Goal: Task Accomplishment & Management: Complete application form

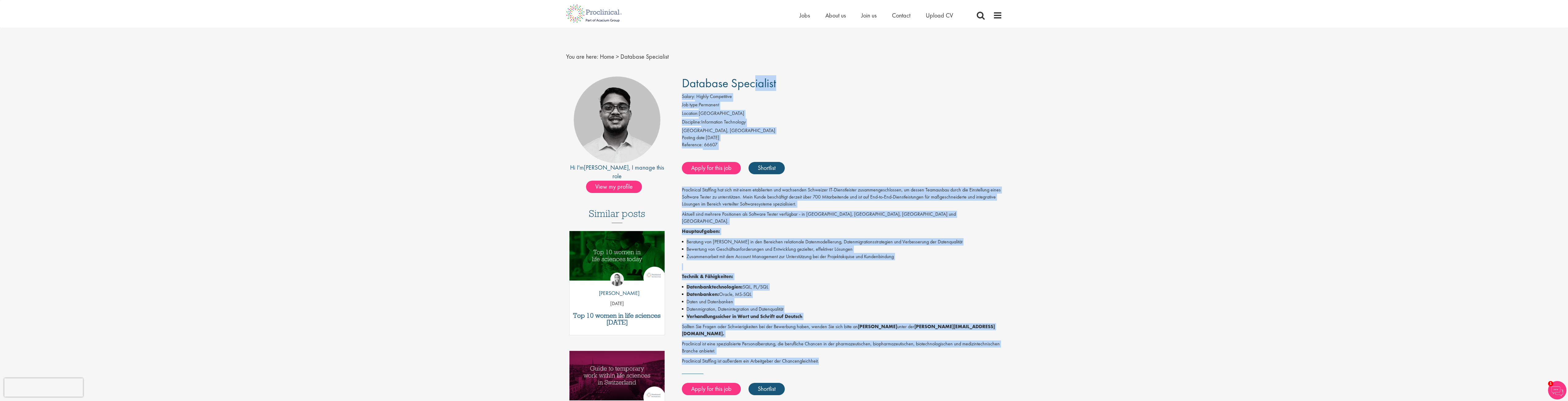
drag, startPoint x: 682, startPoint y: 80, endPoint x: 827, endPoint y: 344, distance: 301.2
click at [827, 344] on div "Database Specialist Salary: Highly Competitive Job type: Permanent Location: Sw…" at bounding box center [840, 262] width 334 height 372
copy div "Database Specialist Salary: Highly Competitive Job type: Permanent Location: Sw…"
click at [750, 23] on div "Home Jobs About us Join us Contact Upload CV" at bounding box center [782, 12] width 441 height 23
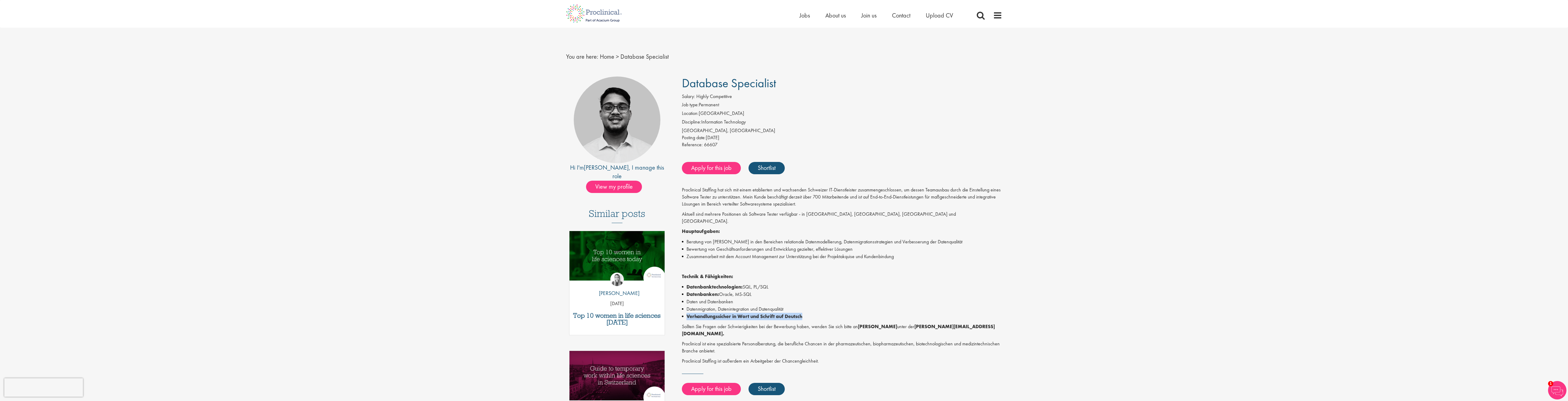
drag, startPoint x: 688, startPoint y: 310, endPoint x: 805, endPoint y: 307, distance: 117.0
click at [805, 312] on li "Verhandlungssicher in Wort und Schrift auf Deutsch" at bounding box center [842, 316] width 321 height 7
copy strong "Verhandlungssicher in Wort und Schrift auf Deutsch"
click at [710, 35] on div "You are here: Home > Database Specialist" at bounding box center [785, 50] width 446 height 46
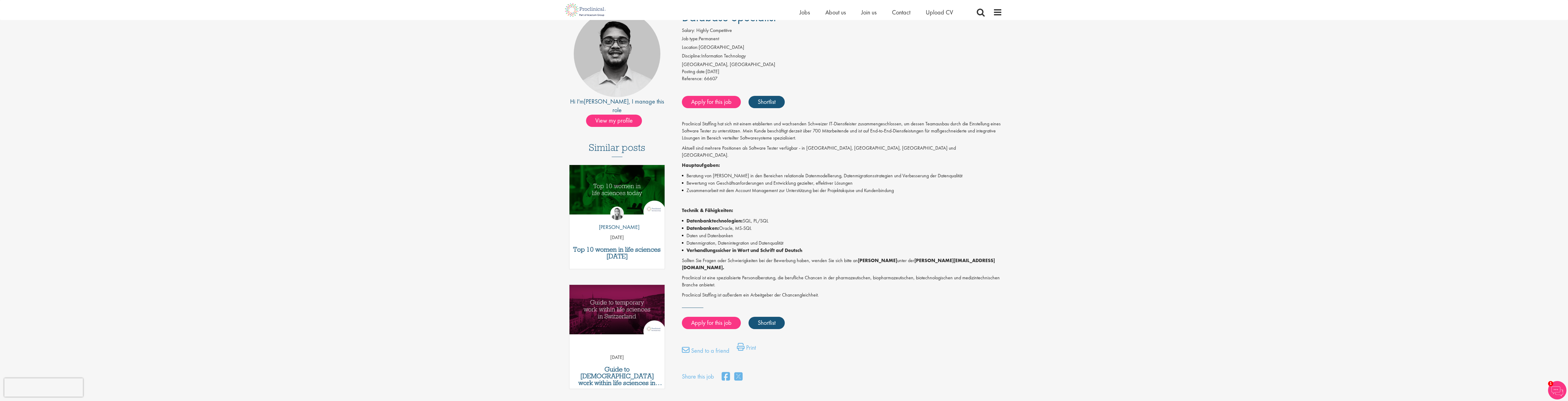
scroll to position [92, 0]
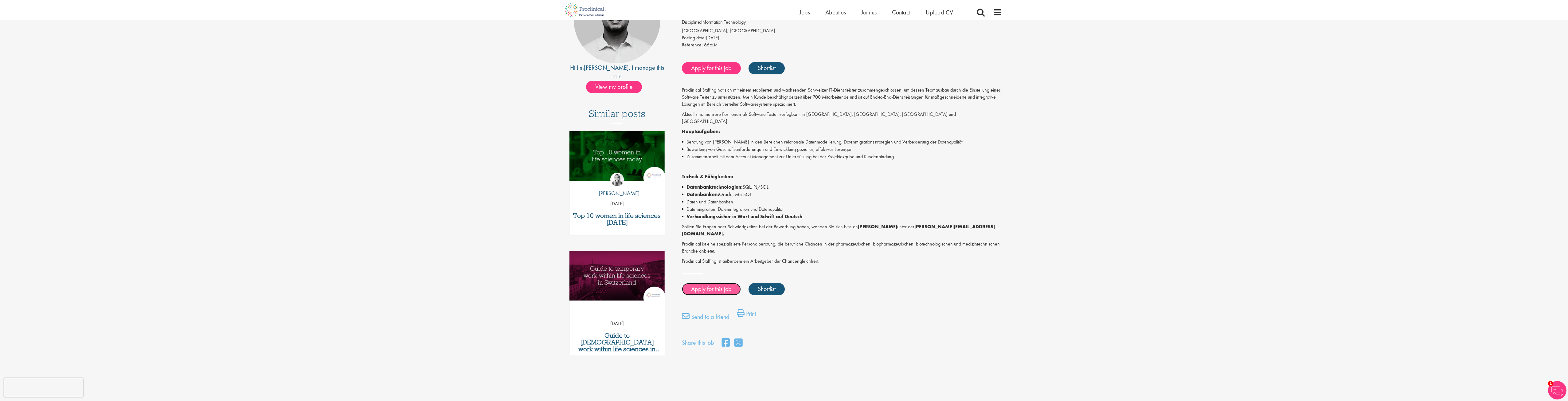
click at [712, 283] on link "Apply for this job" at bounding box center [711, 289] width 59 height 12
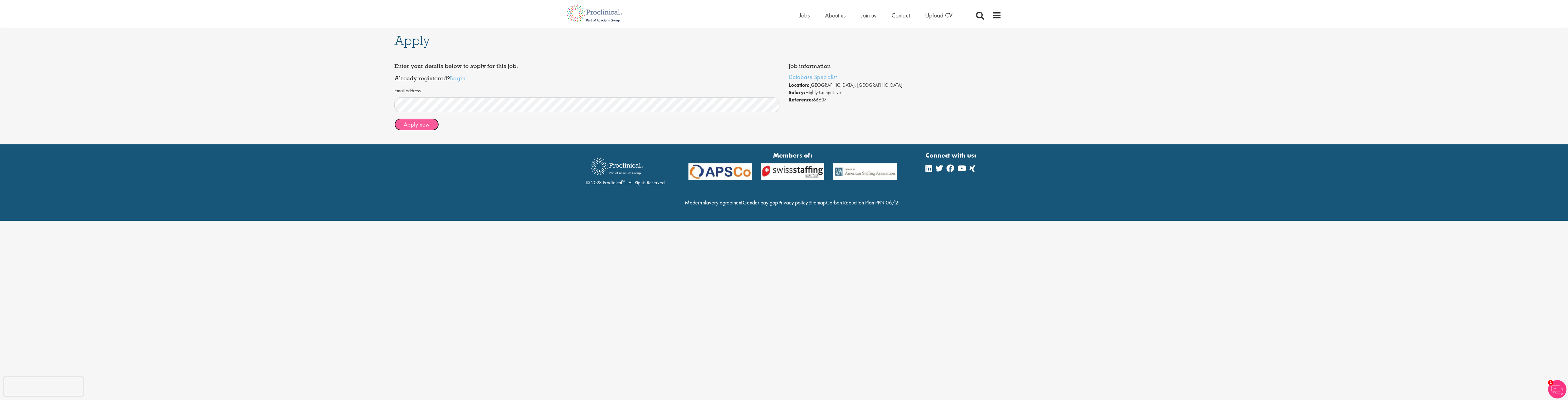
click at [418, 124] on button "Apply now" at bounding box center [416, 124] width 44 height 12
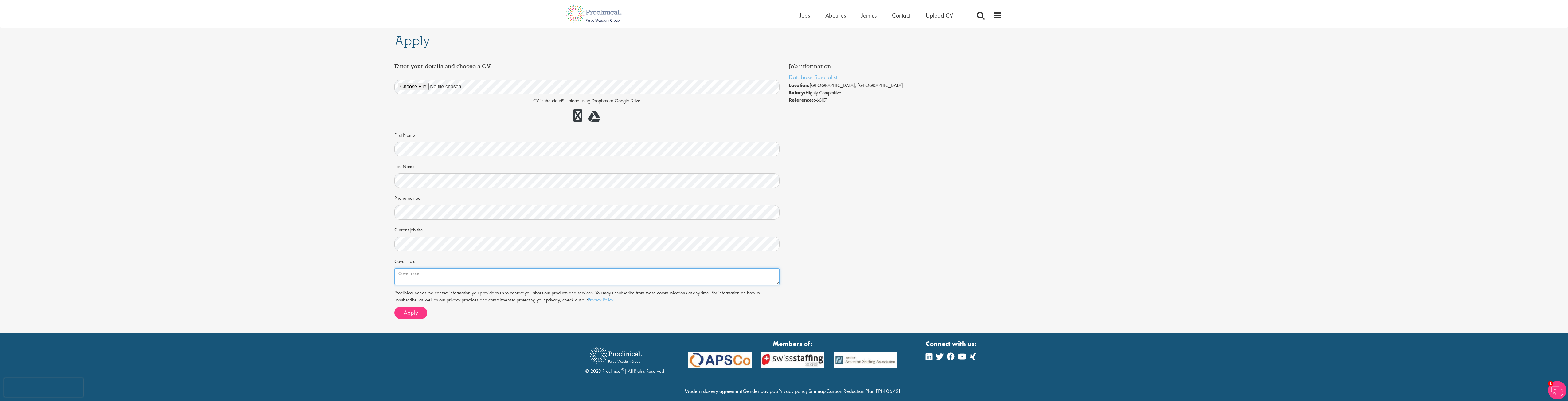
click at [410, 273] on textarea "Cover note" at bounding box center [587, 276] width 385 height 16
click at [634, 276] on textarea "Cover note" at bounding box center [587, 276] width 385 height 16
click at [688, 272] on textarea "Cover note" at bounding box center [587, 276] width 385 height 16
paste textarea "Mit großem Interesse bewerbe ich mich auf die ausgeschriebene Position als Data…"
click at [399, 274] on textarea "Cover note" at bounding box center [587, 276] width 385 height 16
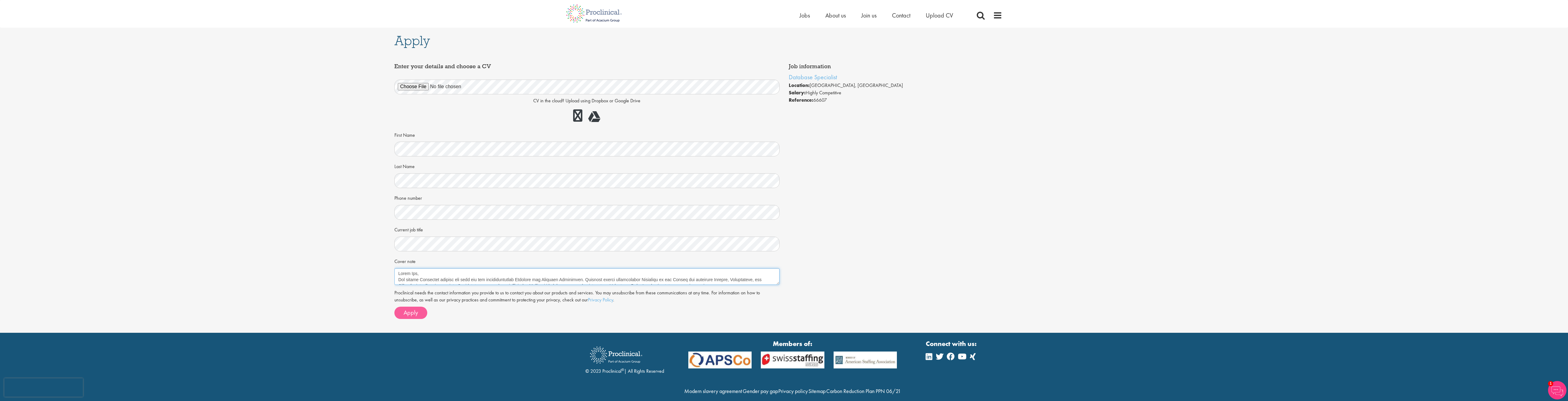
type textarea "Guten Tag, Mit großem Interesse bewerbe ich mich auf die ausgeschriebene Positi…"
click at [409, 313] on span "Apply" at bounding box center [411, 312] width 15 height 8
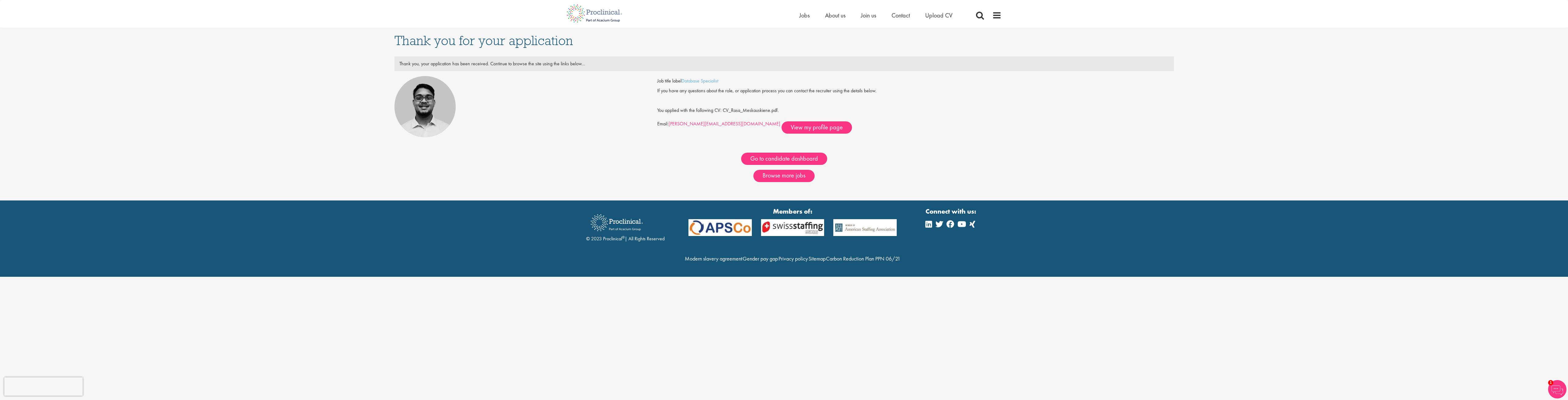
drag, startPoint x: 669, startPoint y: 122, endPoint x: 725, endPoint y: 125, distance: 56.1
click at [725, 125] on div "Job title label Database Specialist If you have any questions about the role, o…" at bounding box center [915, 105] width 517 height 58
copy div "t.deschamps@proclinical.com"
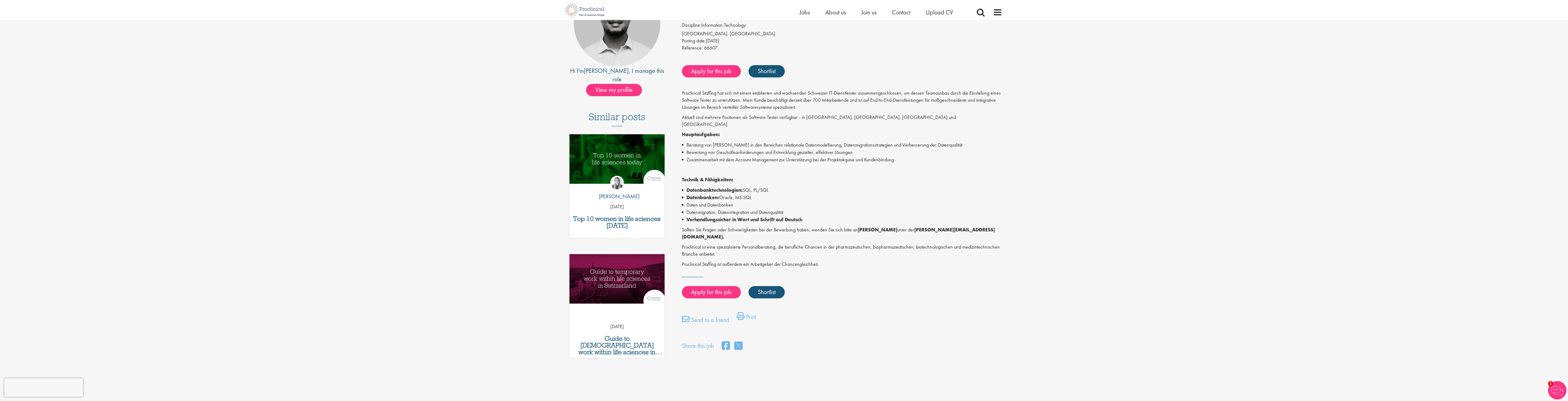
scroll to position [92, 0]
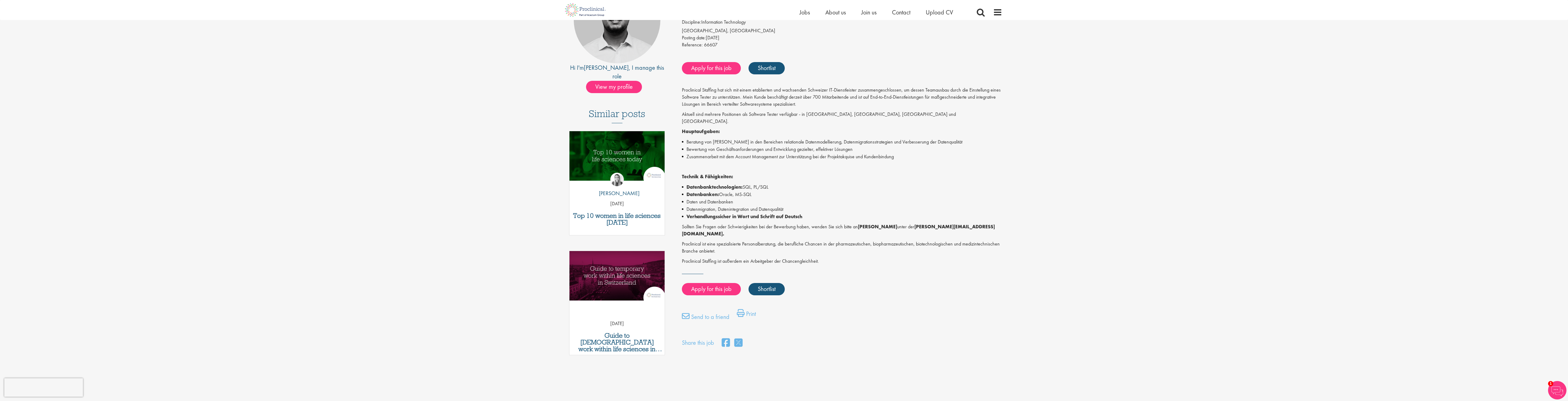
drag, startPoint x: 859, startPoint y: 218, endPoint x: 903, endPoint y: 217, distance: 44.0
click at [898, 223] on strong "Timothy Deschamps" at bounding box center [877, 226] width 39 height 7
copy strong "Timothy Deschamps"
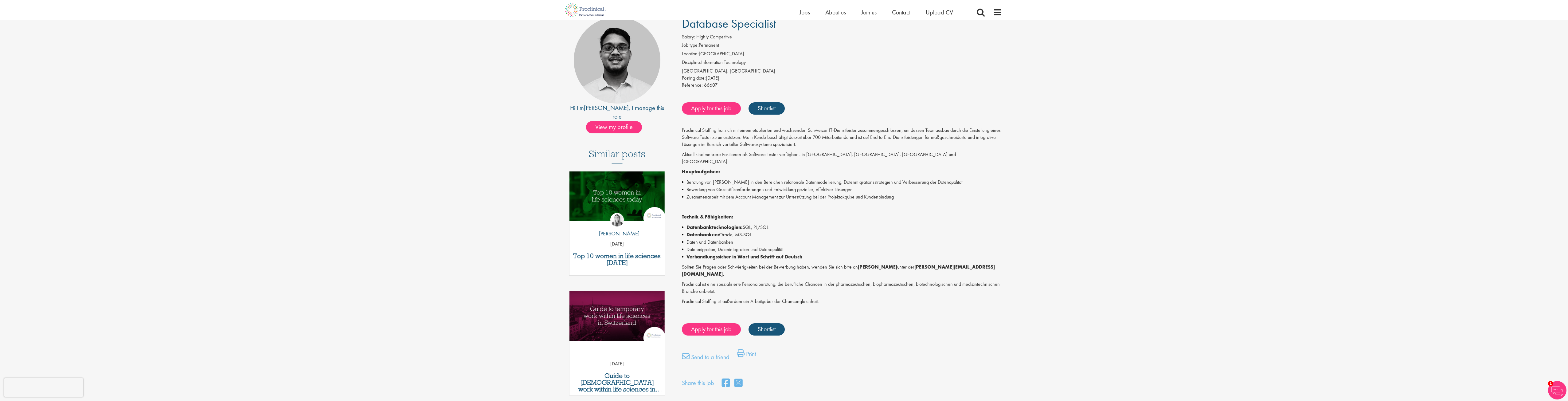
scroll to position [31, 0]
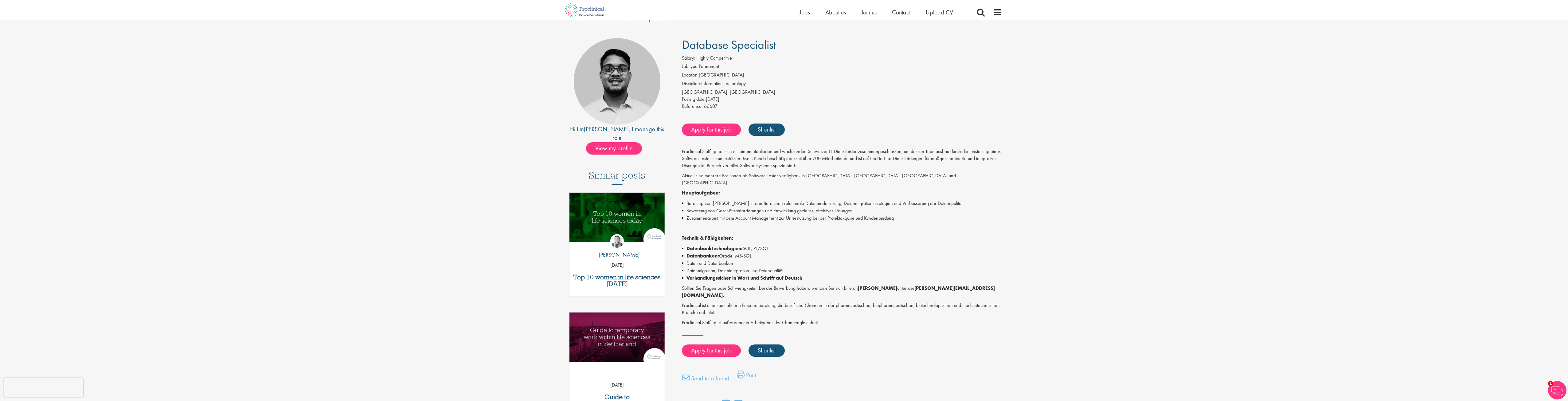
copy strong "Timothy Deschamps"
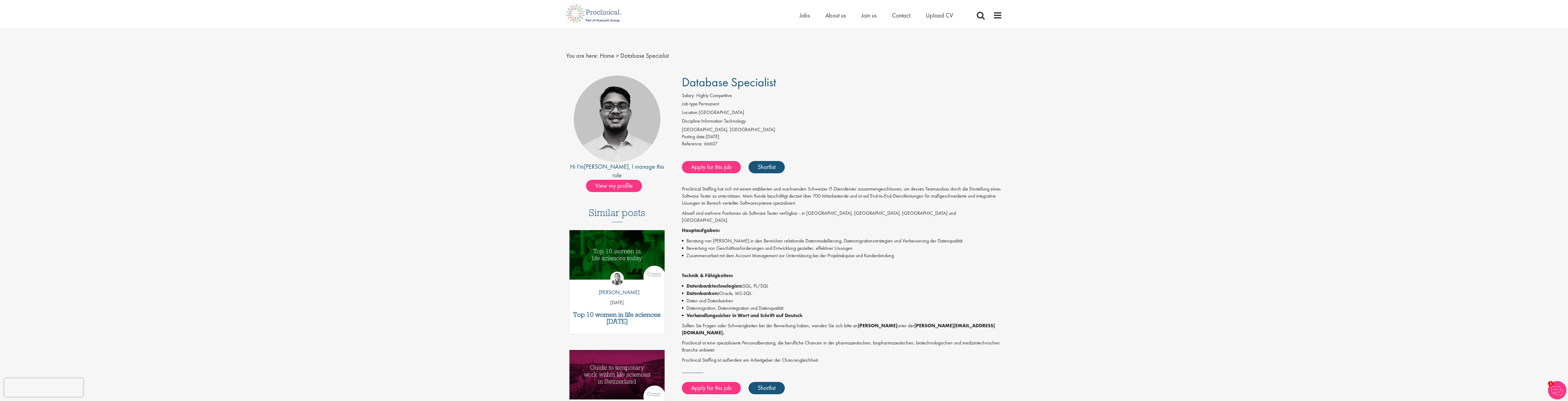
scroll to position [0, 0]
drag, startPoint x: 780, startPoint y: 82, endPoint x: 741, endPoint y: 79, distance: 39.1
click at [741, 79] on h1 "Database Specialist" at bounding box center [842, 83] width 321 height 13
drag, startPoint x: 682, startPoint y: 189, endPoint x: 702, endPoint y: 189, distance: 20.0
click at [702, 189] on p "Proclinical Staffing hat sich mit einem etablierten und wachsenden Schweizer IT…" at bounding box center [842, 197] width 321 height 21
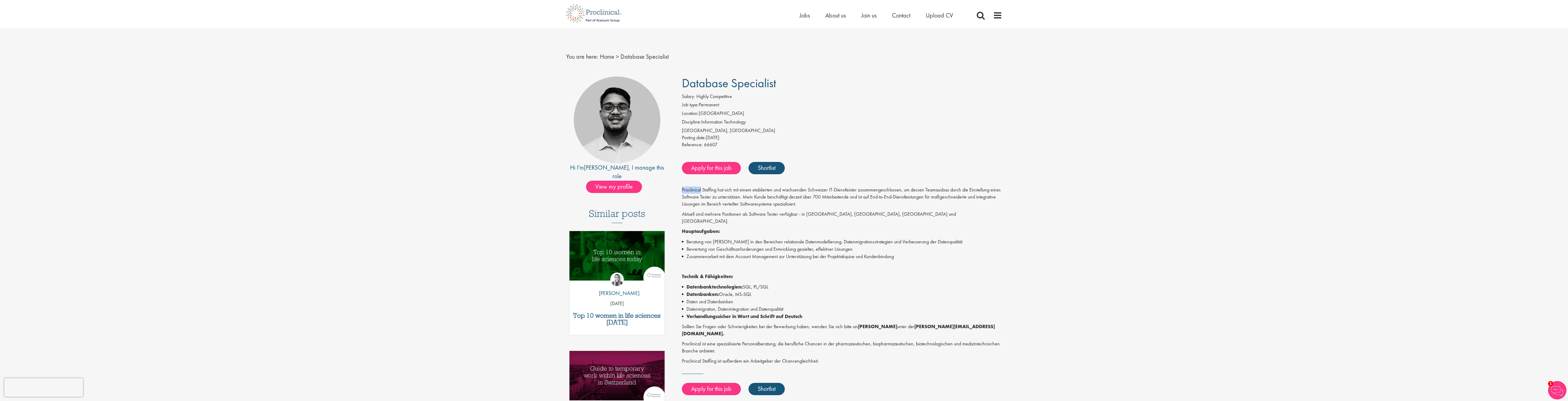
copy p "Proclinical"
drag, startPoint x: 779, startPoint y: 84, endPoint x: 677, endPoint y: 77, distance: 102.2
click at [677, 77] on div "Database Specialist Salary: Highly Competitive Job type: Permanent Location: Sw…" at bounding box center [840, 262] width 334 height 372
copy span "Database Specialist"
click at [601, 11] on img at bounding box center [594, 13] width 65 height 27
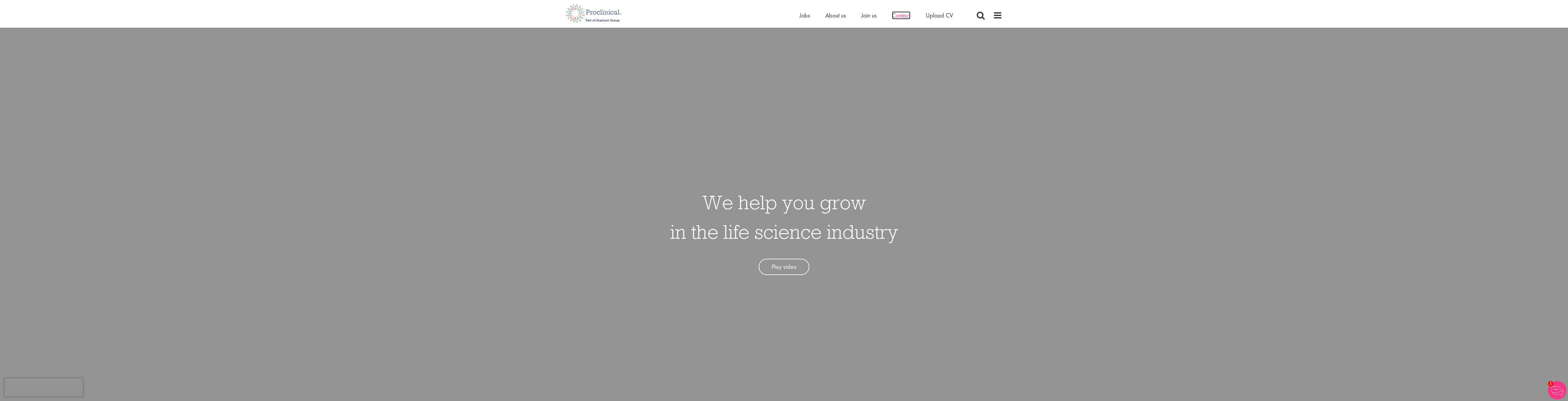
click at [901, 13] on span "Contact" at bounding box center [901, 15] width 18 height 8
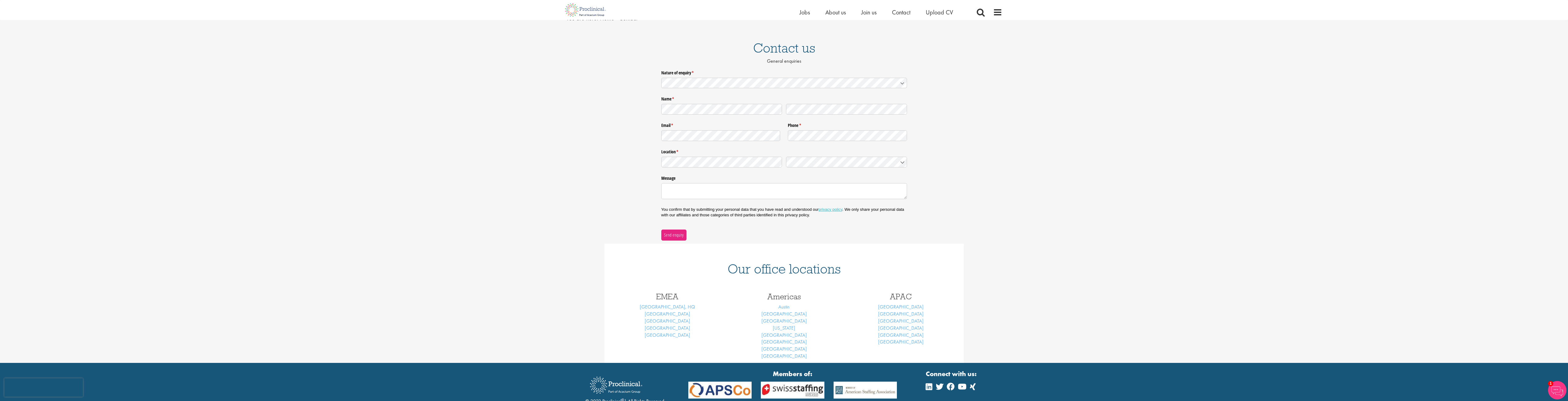
scroll to position [62, 0]
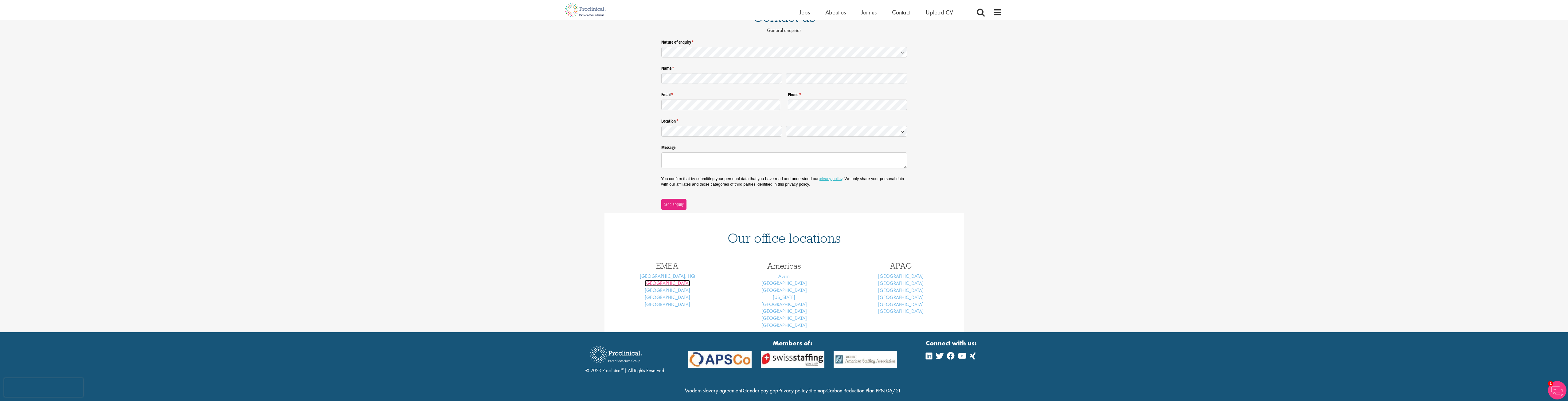
click at [667, 283] on link "[GEOGRAPHIC_DATA]" at bounding box center [667, 283] width 45 height 7
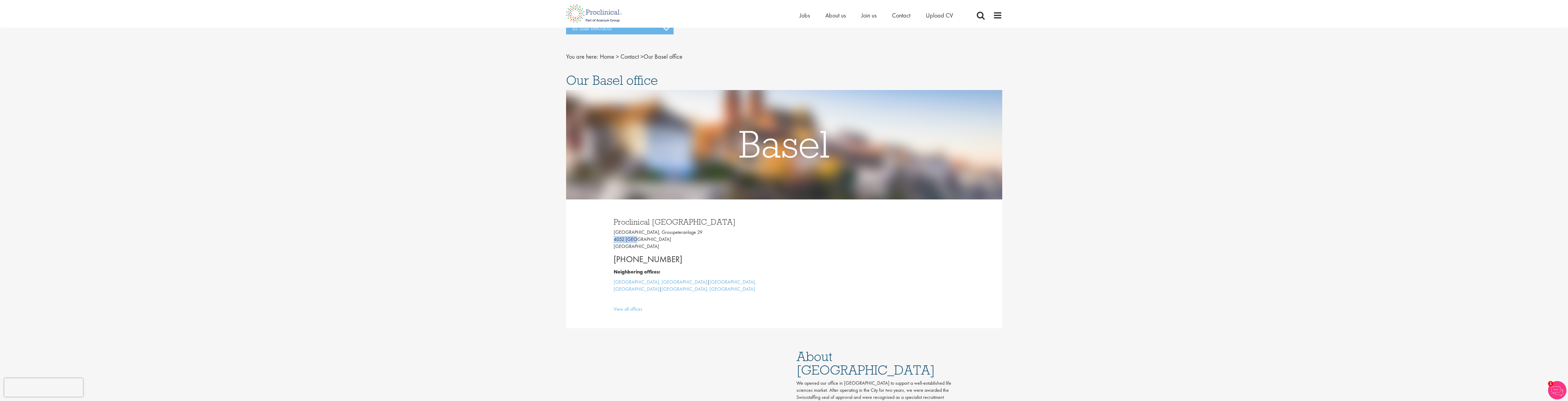
drag, startPoint x: 614, startPoint y: 238, endPoint x: 635, endPoint y: 238, distance: 21.0
click at [635, 238] on p "[GEOGRAPHIC_DATA], [STREET_ADDRESS]" at bounding box center [697, 239] width 166 height 21
click at [635, 221] on h3 "Proclinical [GEOGRAPHIC_DATA]" at bounding box center [697, 222] width 166 height 8
drag, startPoint x: 614, startPoint y: 239, endPoint x: 637, endPoint y: 237, distance: 23.1
click at [637, 237] on p "[GEOGRAPHIC_DATA], [STREET_ADDRESS]" at bounding box center [697, 239] width 166 height 21
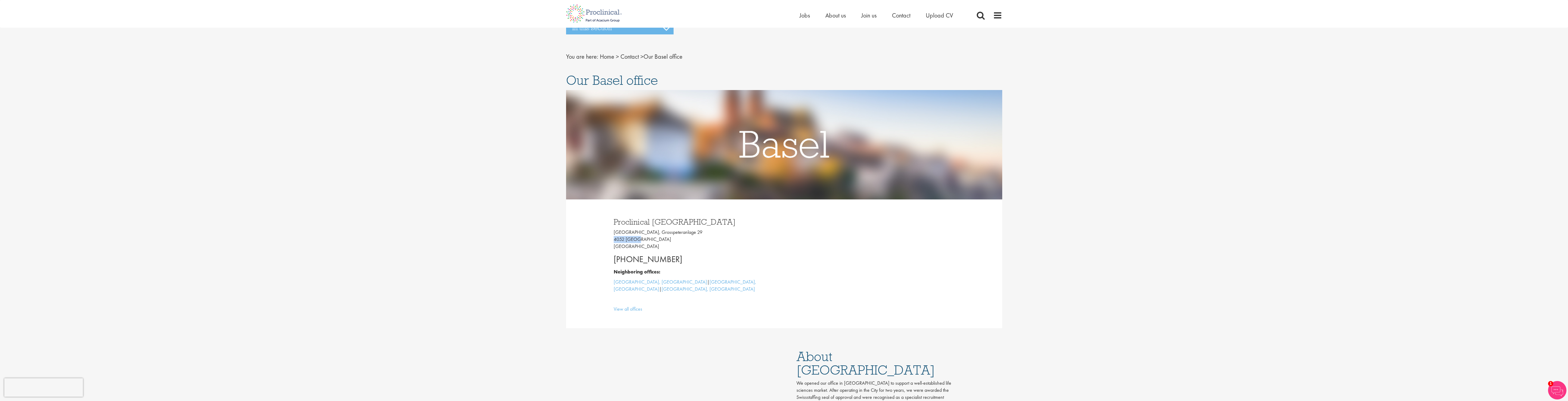
copy p "4052 [GEOGRAPHIC_DATA]"
drag, startPoint x: 650, startPoint y: 231, endPoint x: 691, endPoint y: 233, distance: 41.0
click at [691, 233] on p "[GEOGRAPHIC_DATA], [STREET_ADDRESS]" at bounding box center [697, 239] width 166 height 21
copy p "Grosspeteranlage 29"
drag, startPoint x: 673, startPoint y: 257, endPoint x: 612, endPoint y: 261, distance: 61.1
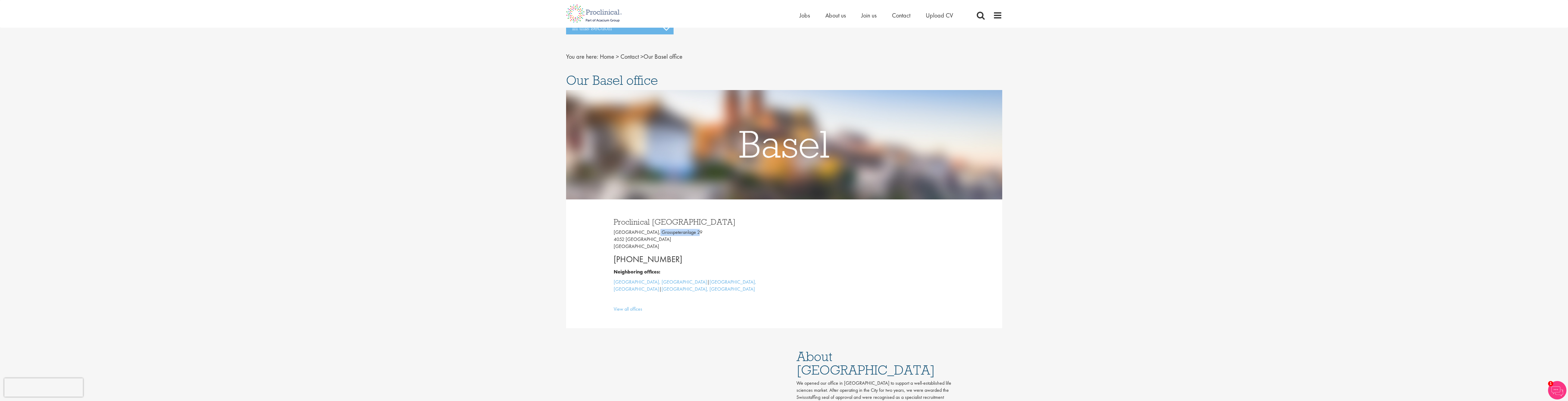
click at [612, 261] on div "Proclinical [GEOGRAPHIC_DATA] [GEOGRAPHIC_DATA], [STREET_ADDRESS] [PHONE_NUMBER…" at bounding box center [697, 264] width 175 height 104
copy p "[PHONE_NUMBER]"
